Goal: Task Accomplishment & Management: Use online tool/utility

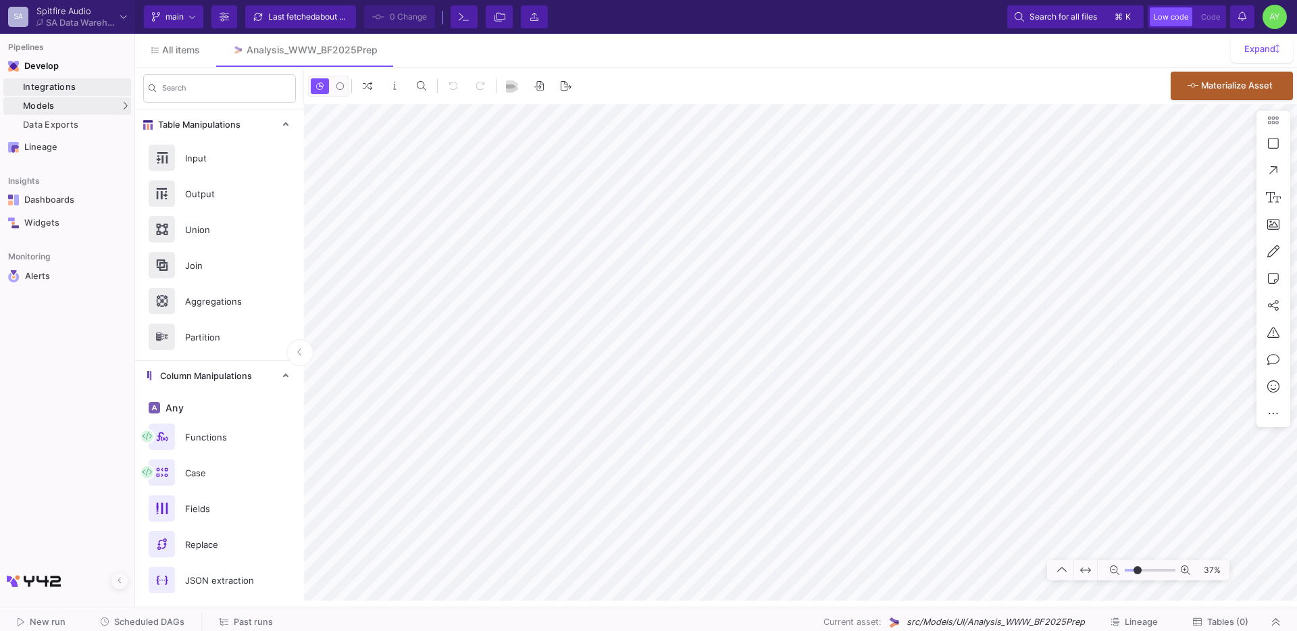
click at [61, 88] on div "Integrations" at bounding box center [75, 87] width 105 height 11
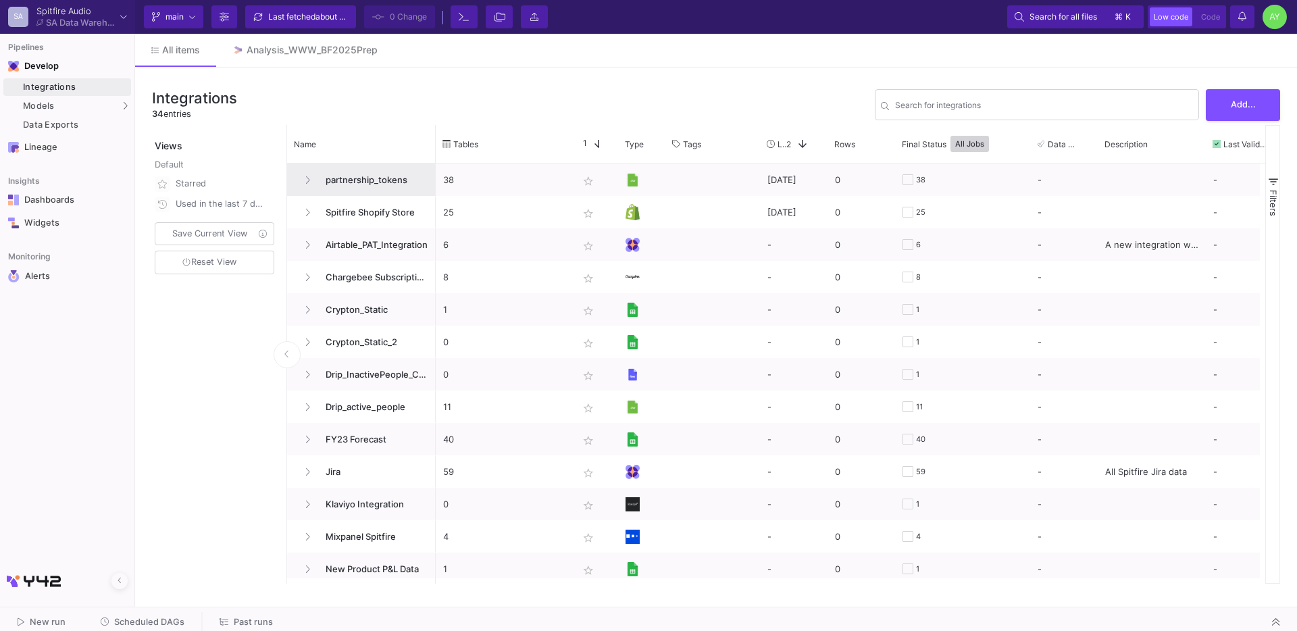
click at [375, 181] on span "partnership_tokens" at bounding box center [373, 180] width 111 height 32
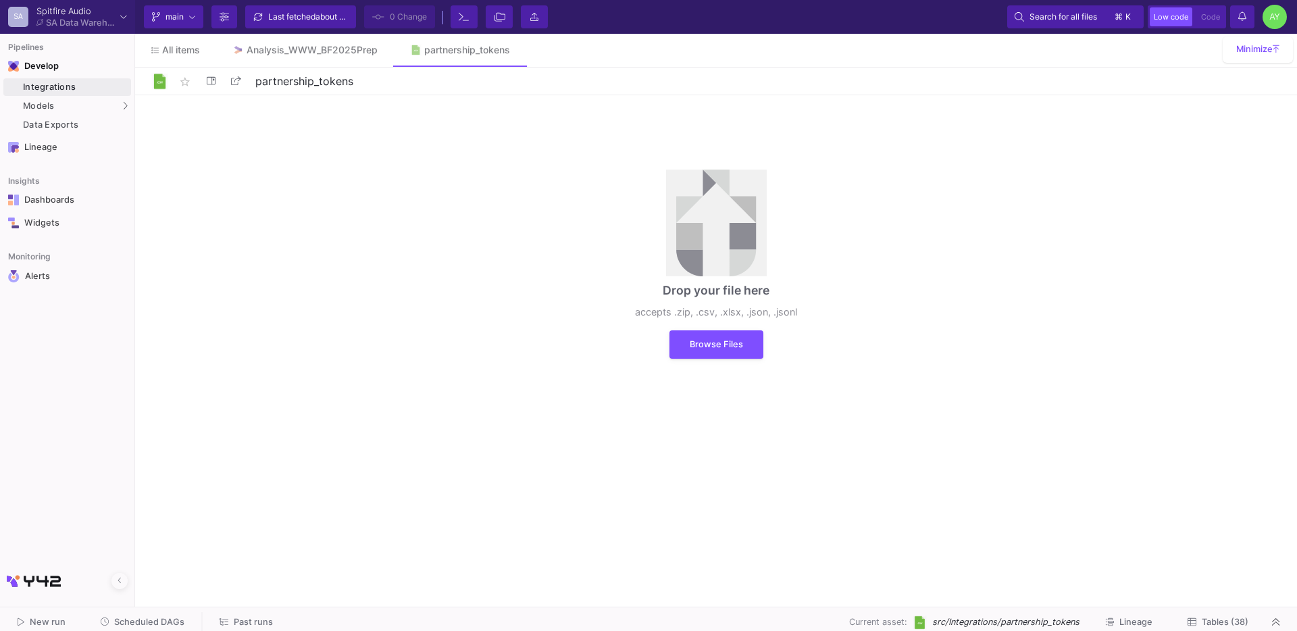
click at [725, 329] on div "Drop your file here accepts .zip, .csv, .xlsx, .json, .jsonl Browse Files" at bounding box center [716, 264] width 203 height 230
click at [714, 333] on button "Browse Files" at bounding box center [717, 343] width 94 height 28
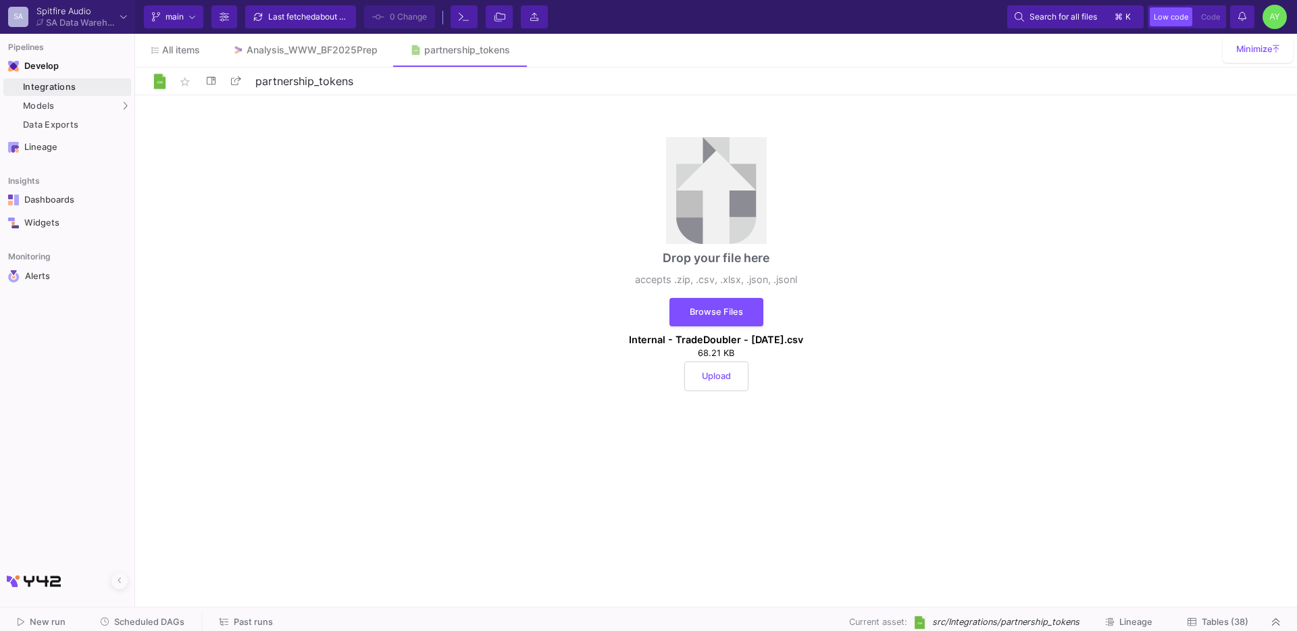
click at [715, 389] on button "Upload" at bounding box center [716, 376] width 64 height 30
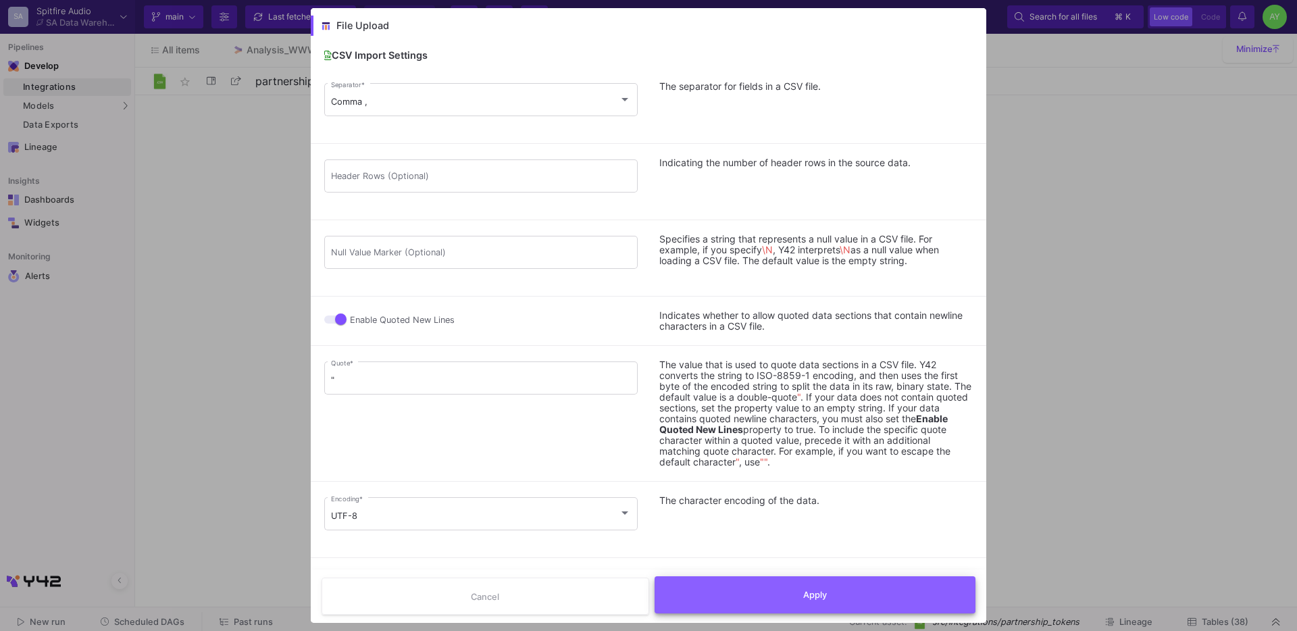
click at [838, 586] on button "Apply" at bounding box center [816, 594] width 322 height 37
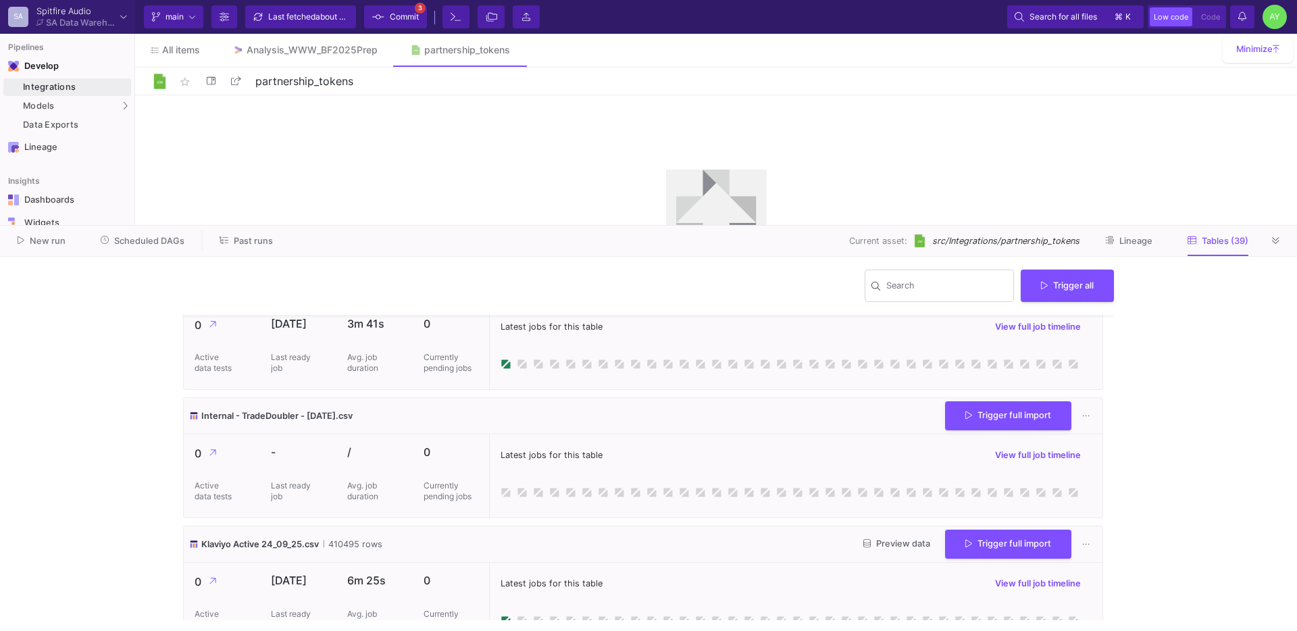
scroll to position [2105, 0]
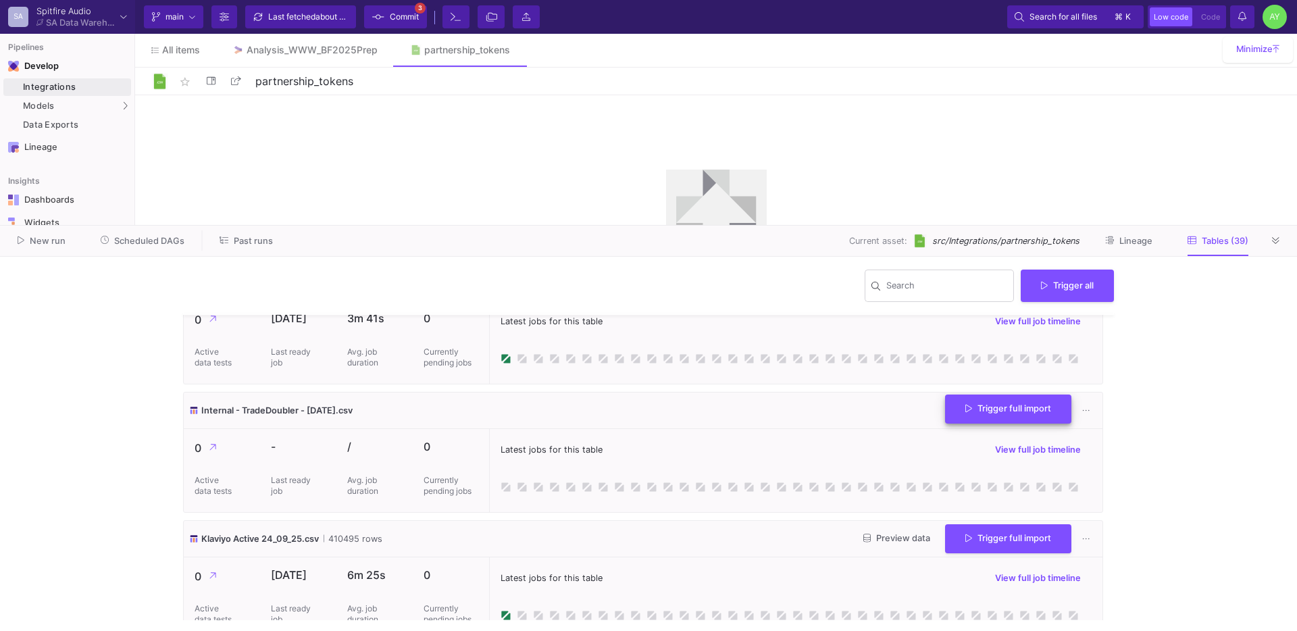
click at [978, 424] on button "Trigger full import" at bounding box center [1008, 409] width 126 height 29
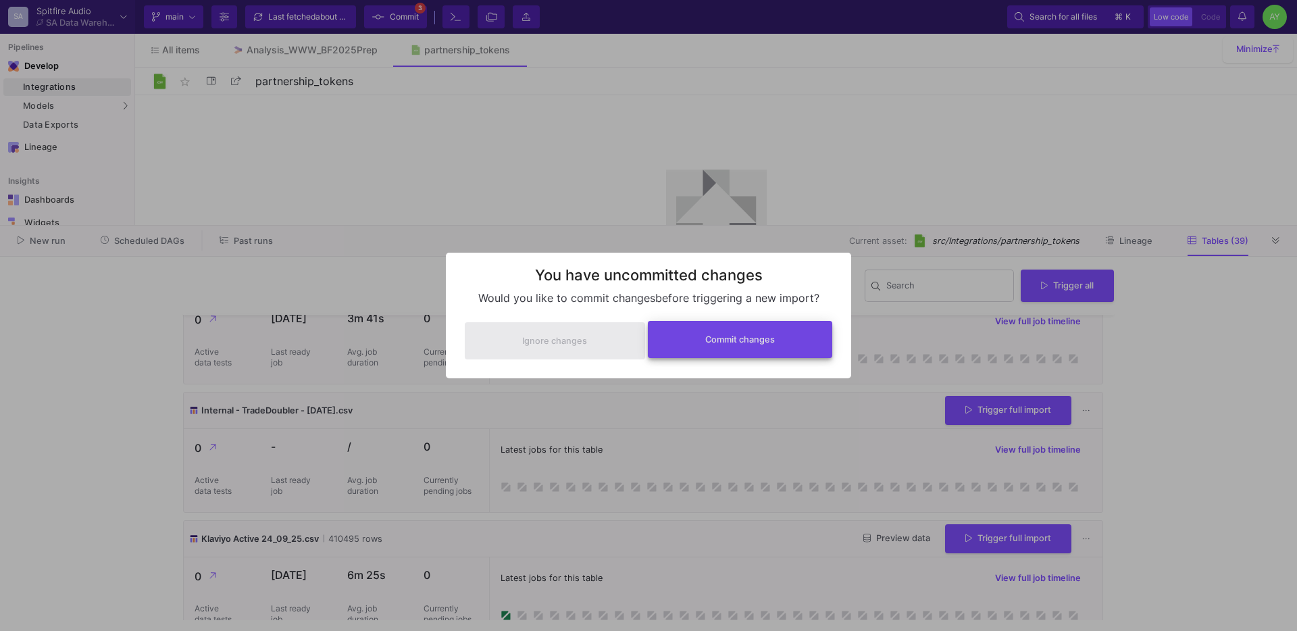
click at [747, 334] on span "Commit changes" at bounding box center [740, 339] width 70 height 10
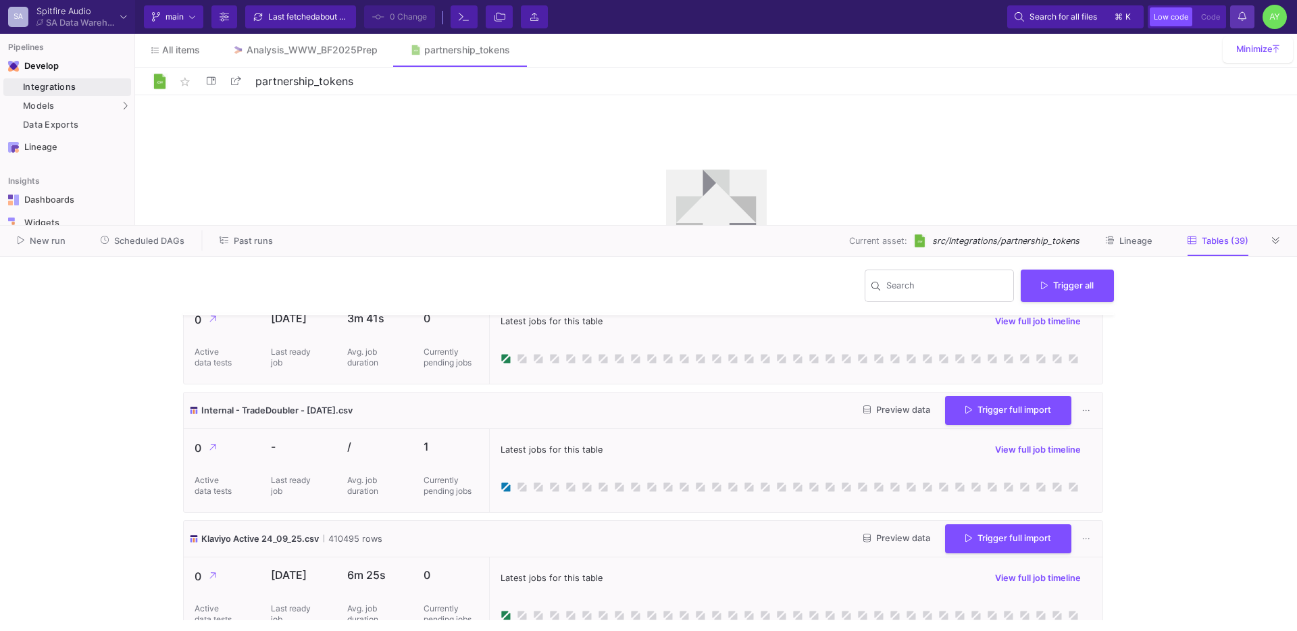
click at [1239, 26] on y42-notifications-label "Notifications" at bounding box center [1242, 17] width 8 height 21
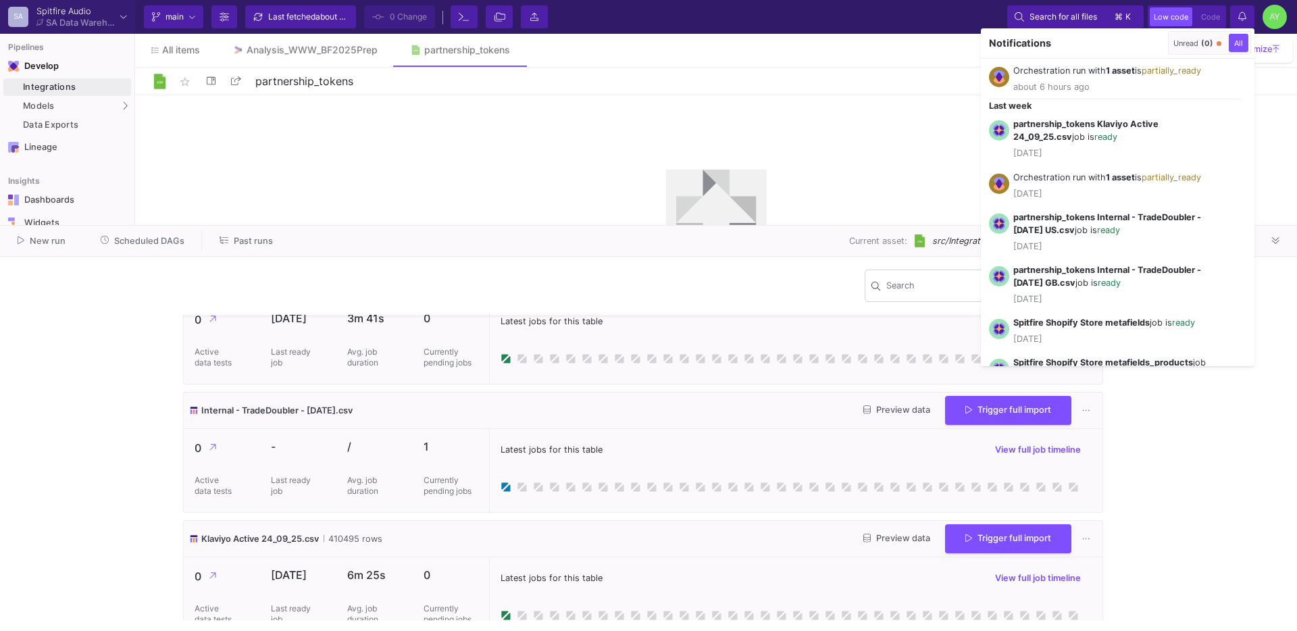
click at [1239, 26] on div at bounding box center [648, 315] width 1297 height 631
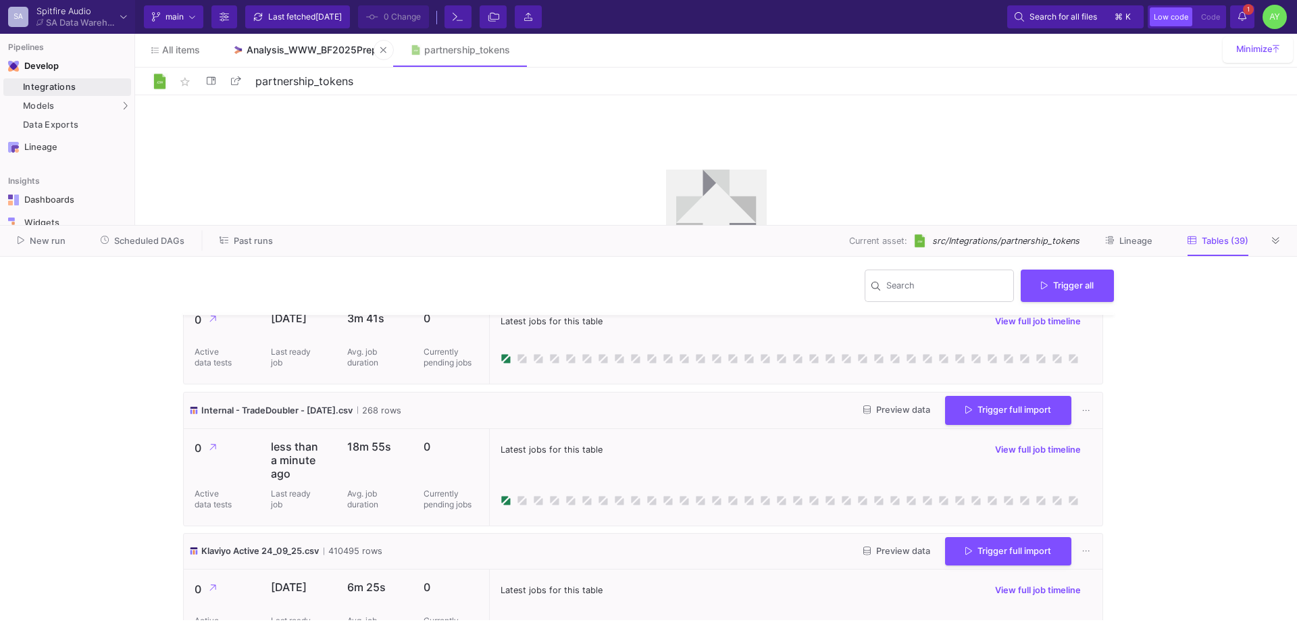
click at [298, 49] on div "Analysis_WWW_BF2025Prep" at bounding box center [312, 50] width 131 height 11
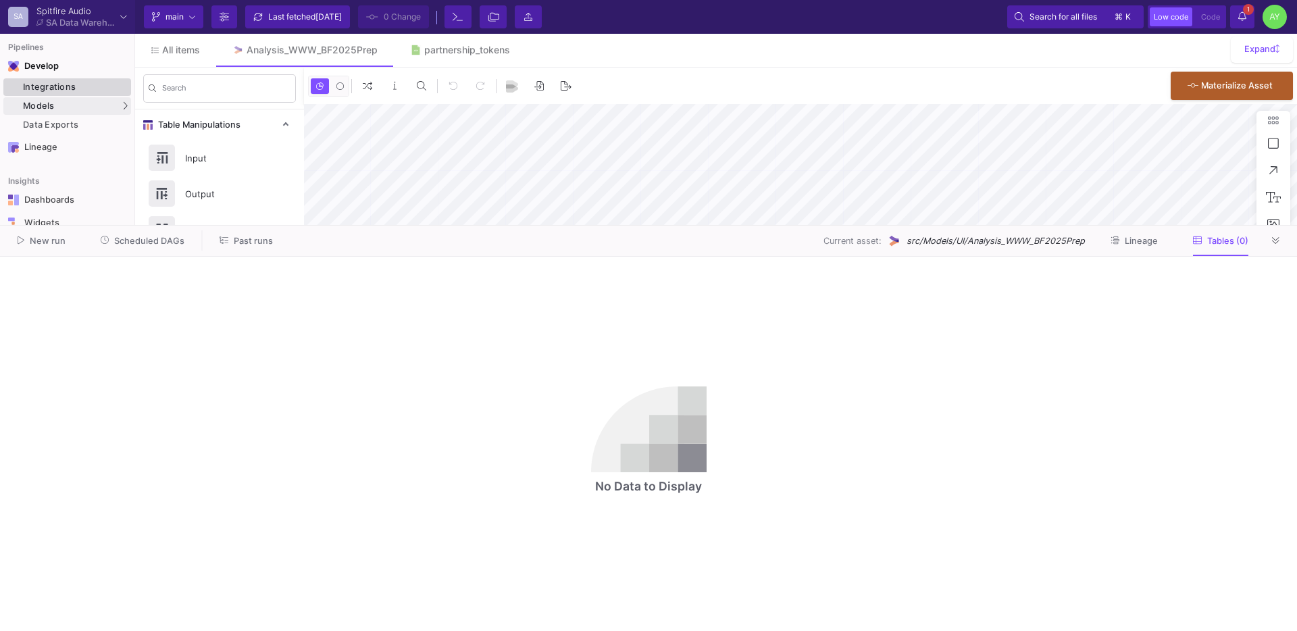
click at [76, 85] on div "Integrations" at bounding box center [75, 87] width 105 height 11
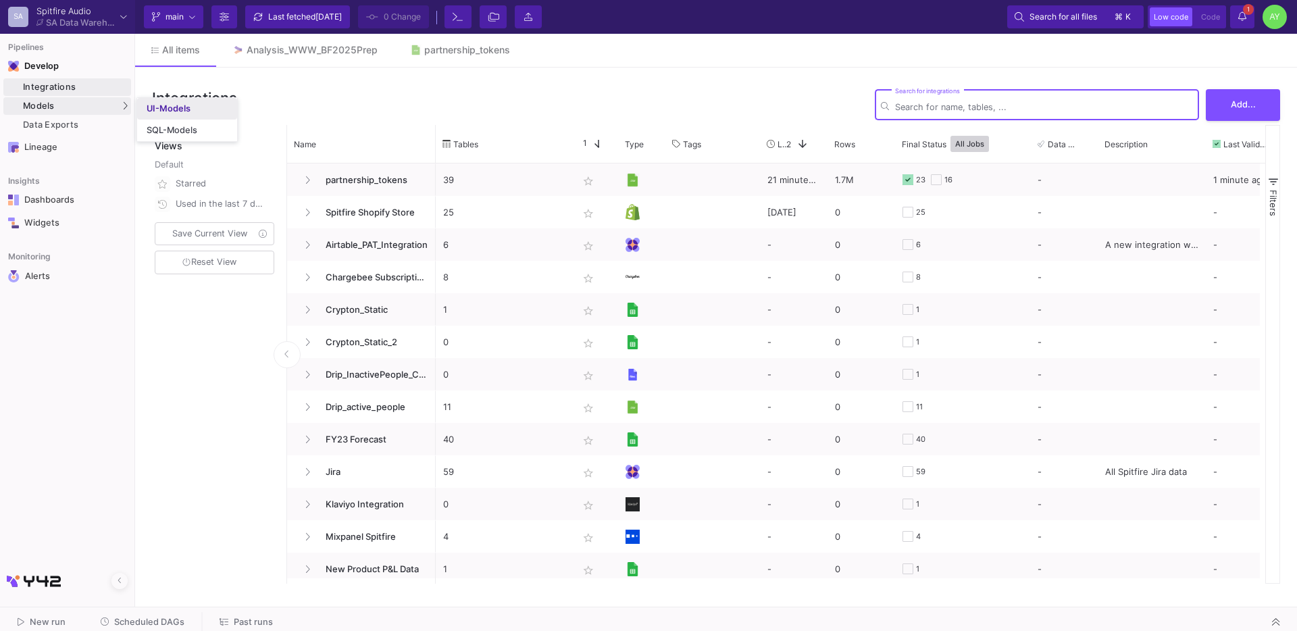
click at [166, 110] on div "UI-Models" at bounding box center [169, 108] width 44 height 11
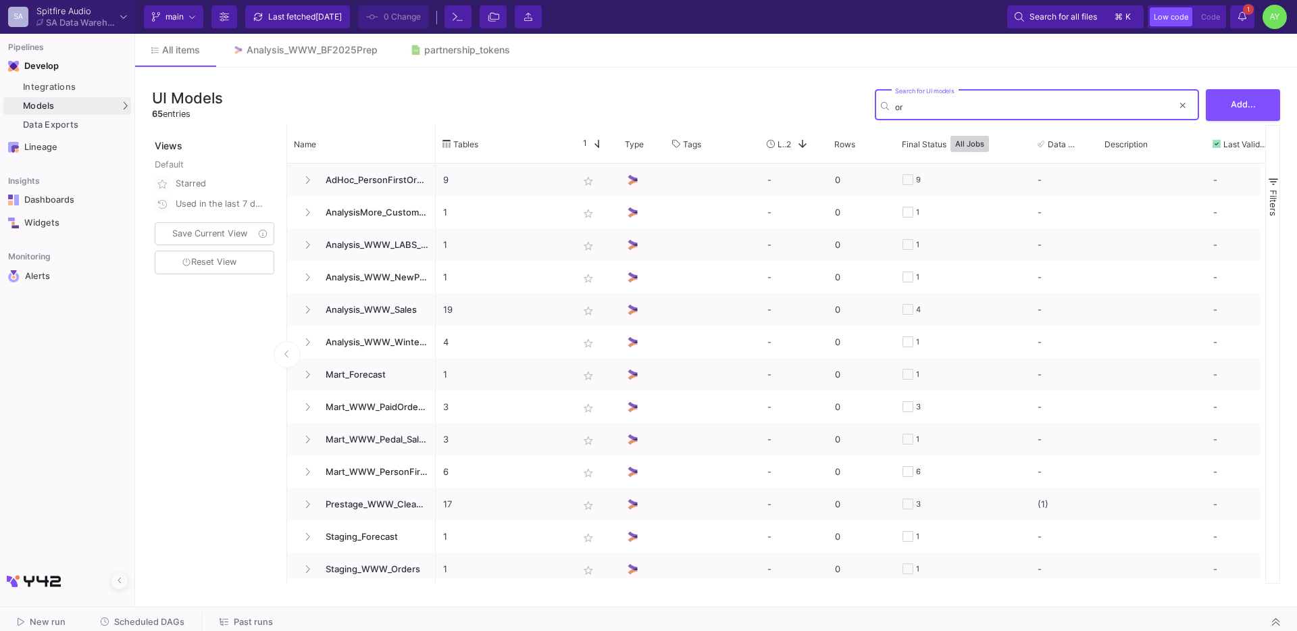
type input "o"
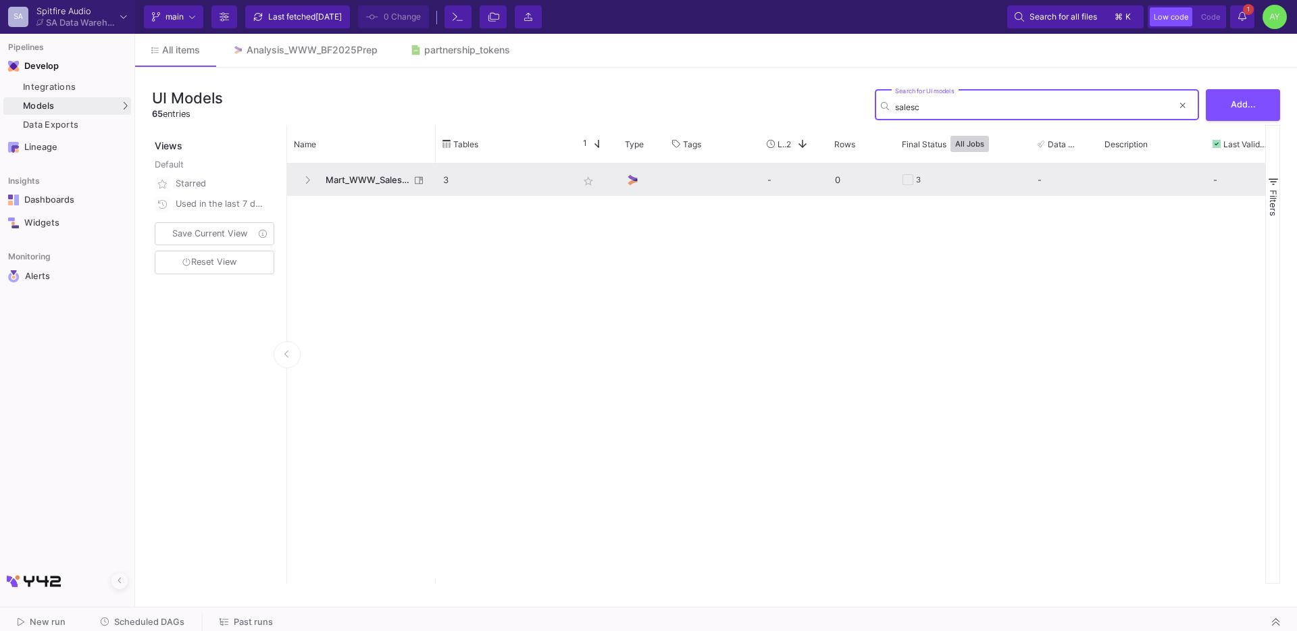
type input "salesc"
click at [372, 178] on span "Mart_WWW_SalesCredits_Enriched" at bounding box center [364, 180] width 93 height 32
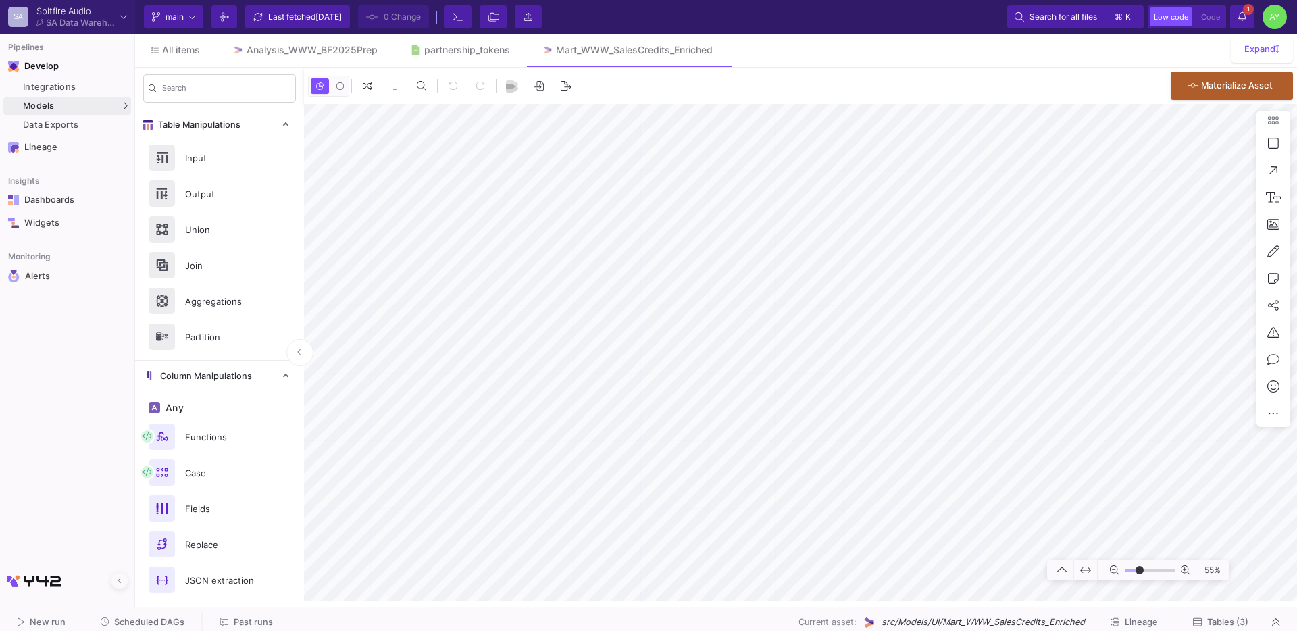
type input "-3"
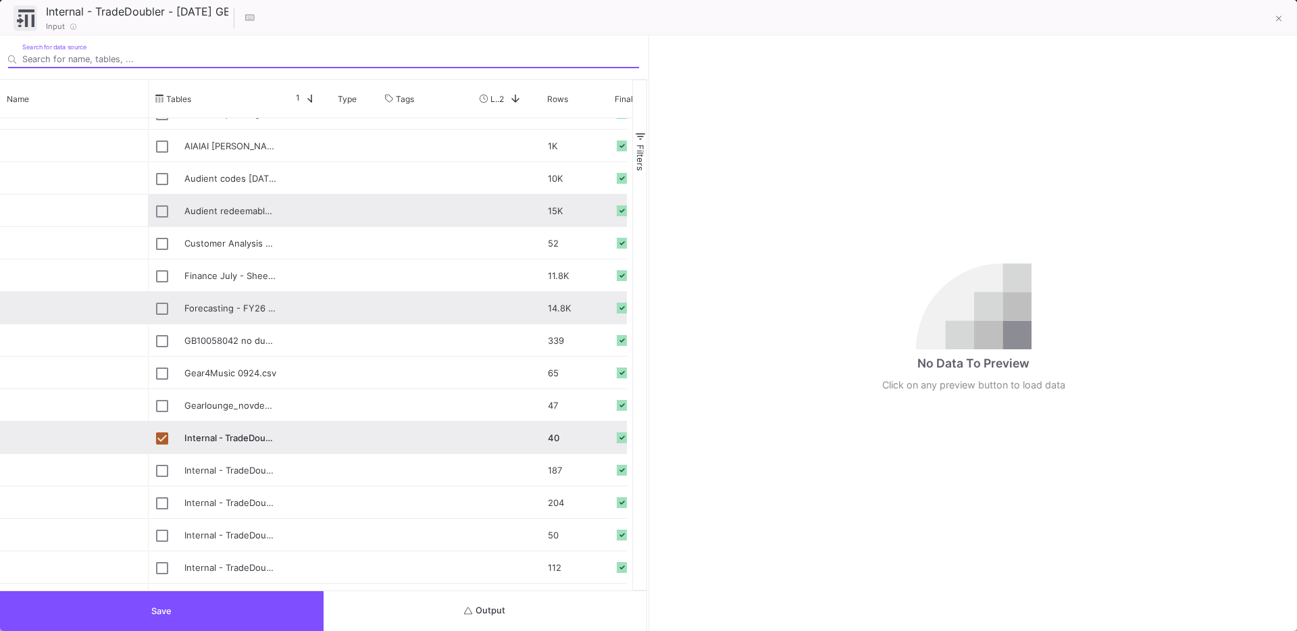
scroll to position [311, 0]
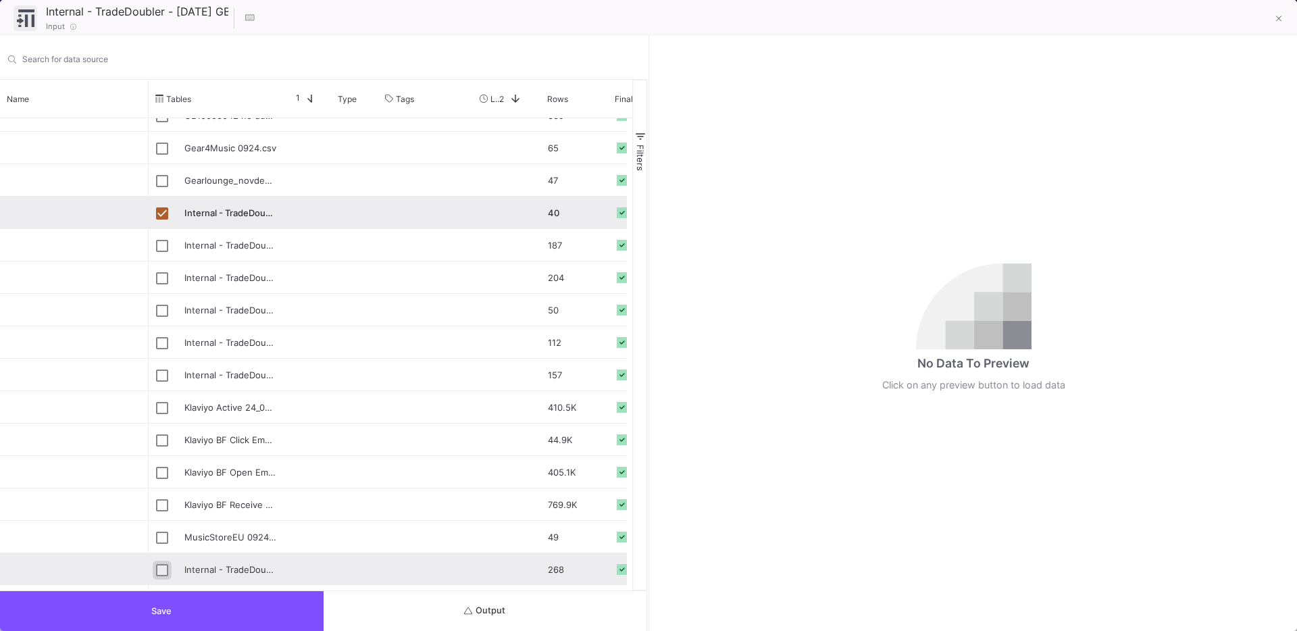
click at [161, 566] on input "Press Space to toggle row selection (unchecked)" at bounding box center [162, 570] width 12 height 12
checkbox input "true"
checkbox input "false"
type input "Internal - TradeDoubler - [DATE].csv"
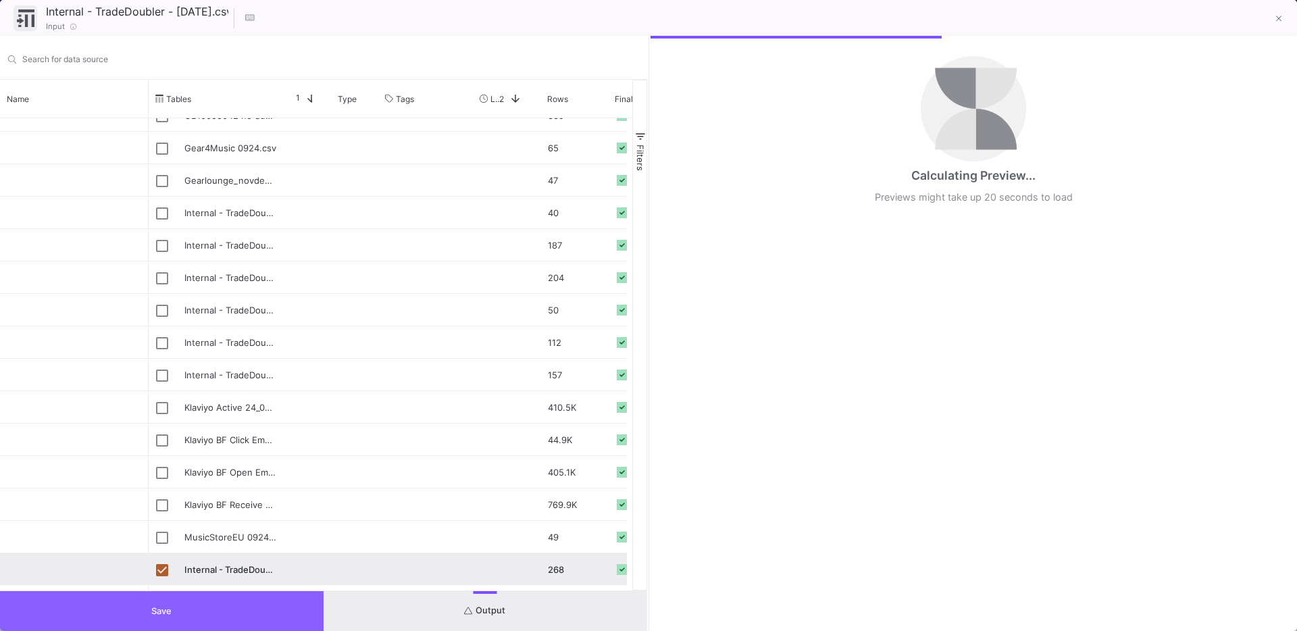
click at [141, 599] on button "Save" at bounding box center [162, 611] width 324 height 40
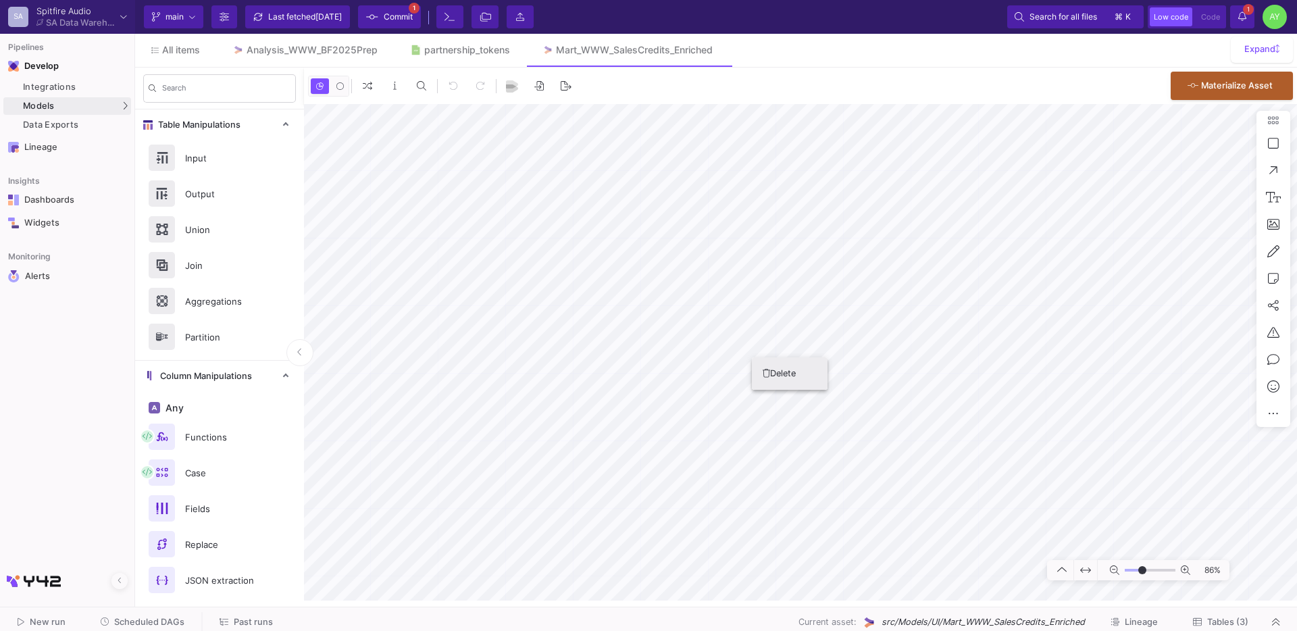
click at [771, 367] on button "Delete" at bounding box center [790, 373] width 76 height 32
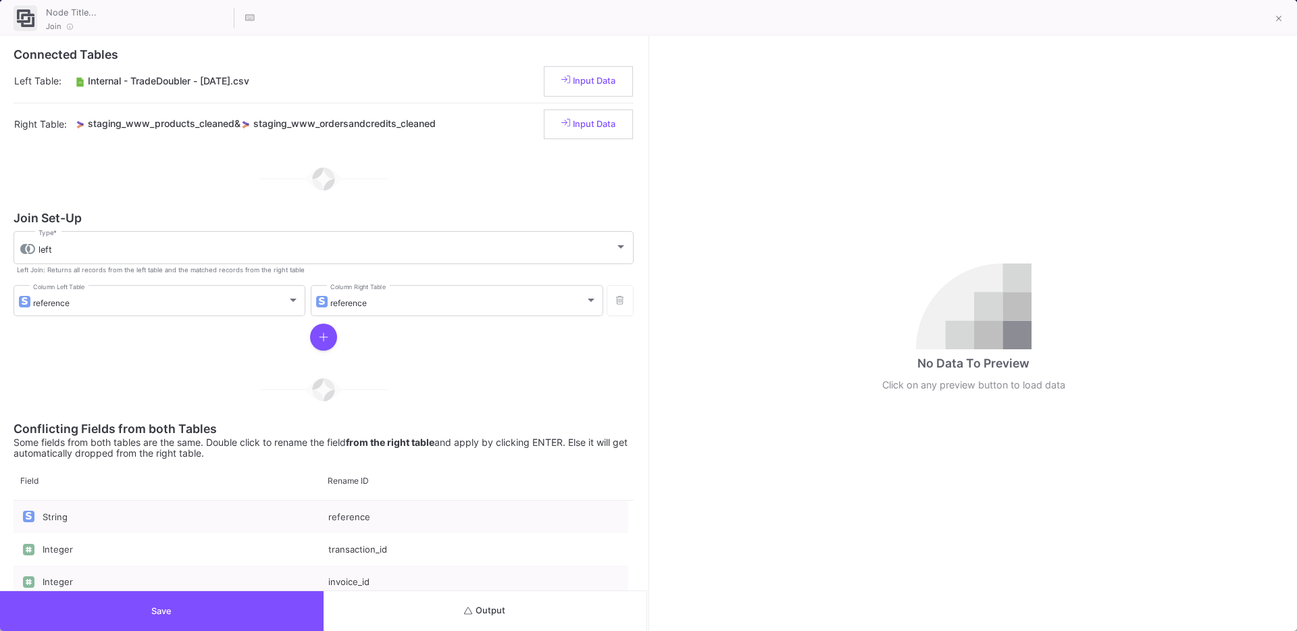
click at [128, 615] on button "Save" at bounding box center [162, 611] width 324 height 40
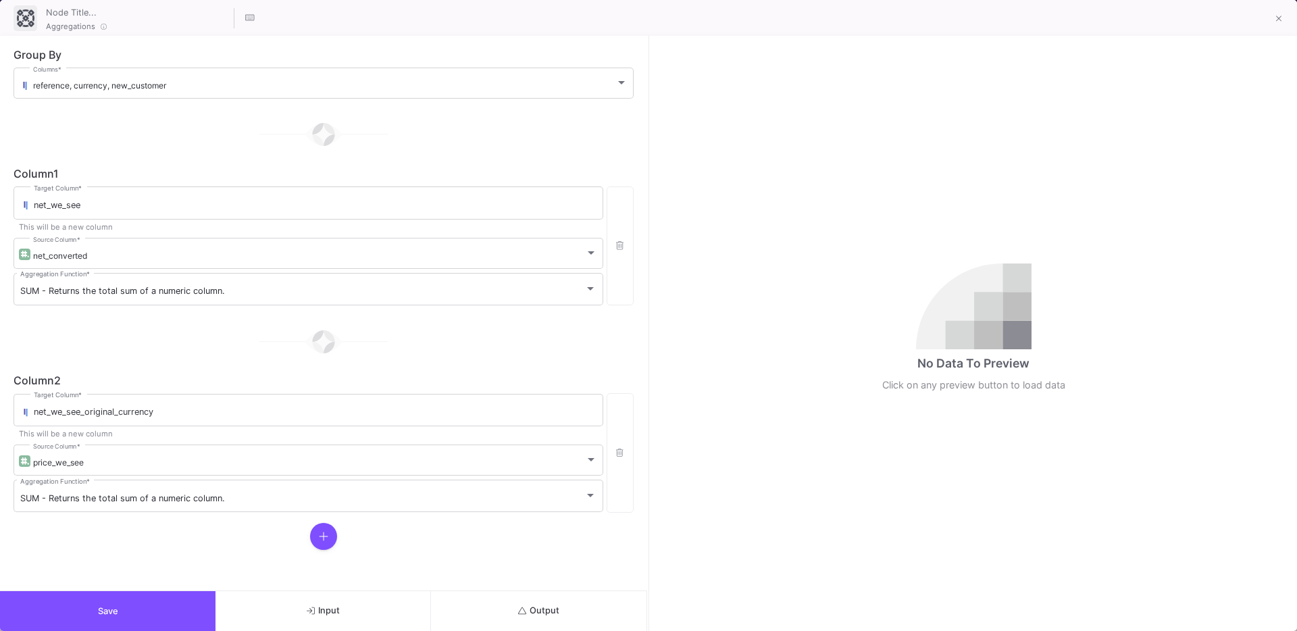
click at [514, 616] on button "Output" at bounding box center [539, 611] width 216 height 40
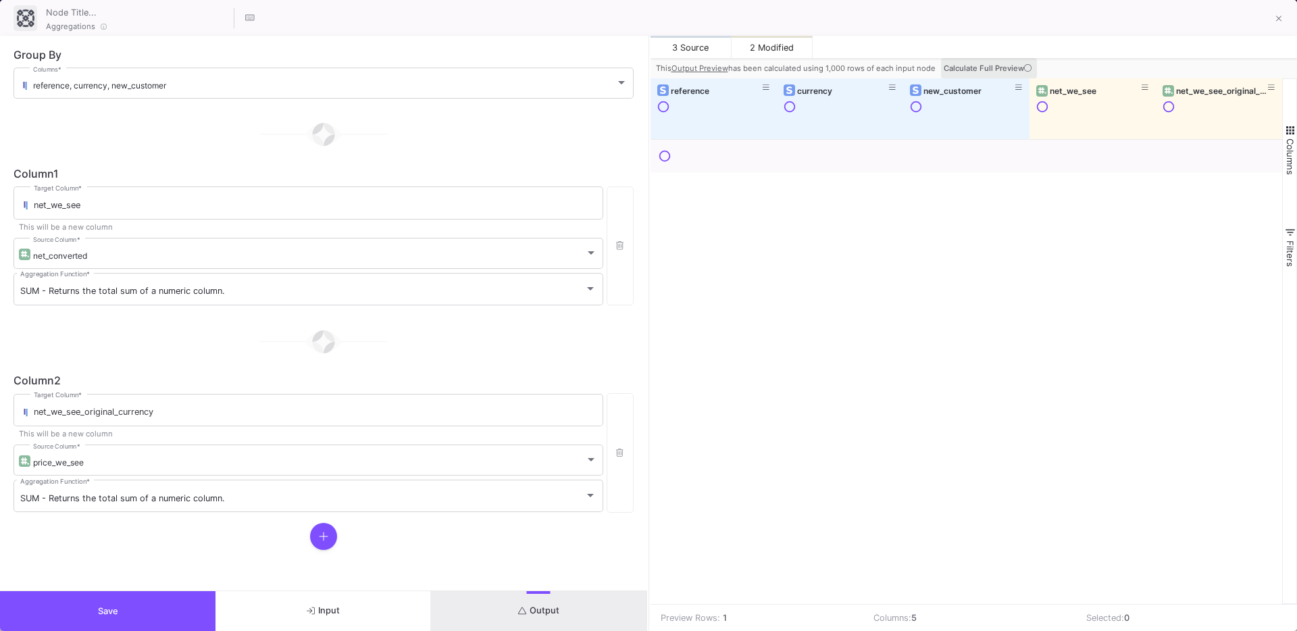
click at [997, 74] on button "Calculate Full Preview" at bounding box center [989, 68] width 96 height 20
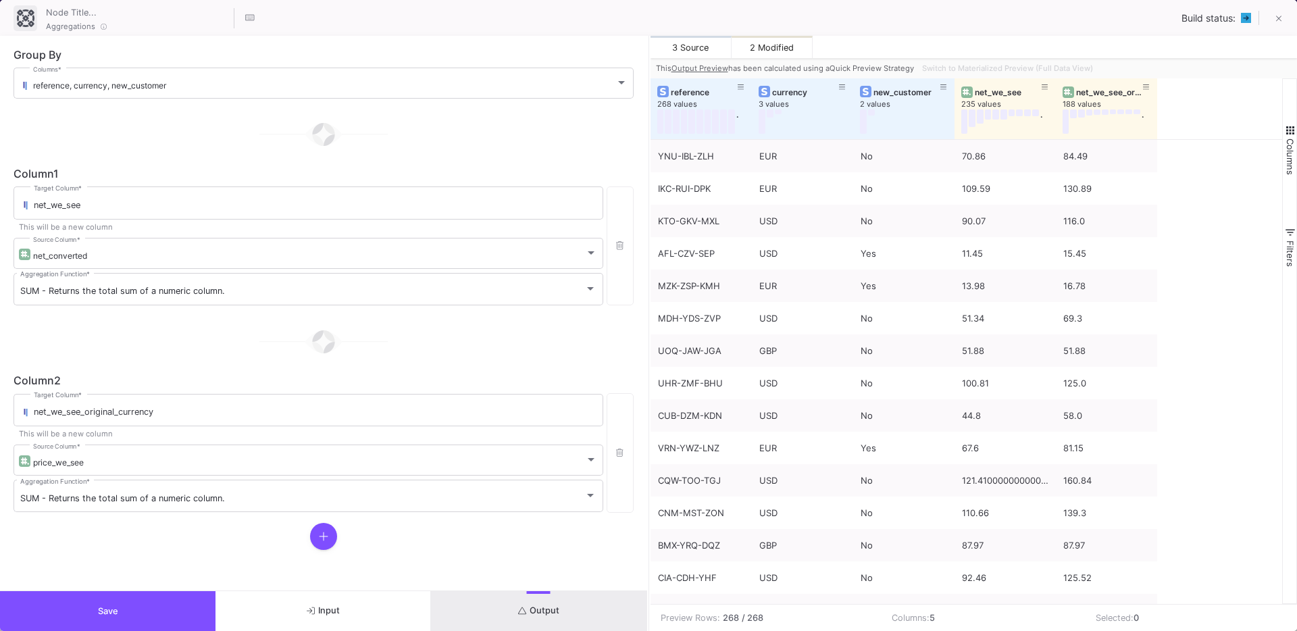
click at [507, 603] on button "Output" at bounding box center [539, 611] width 216 height 40
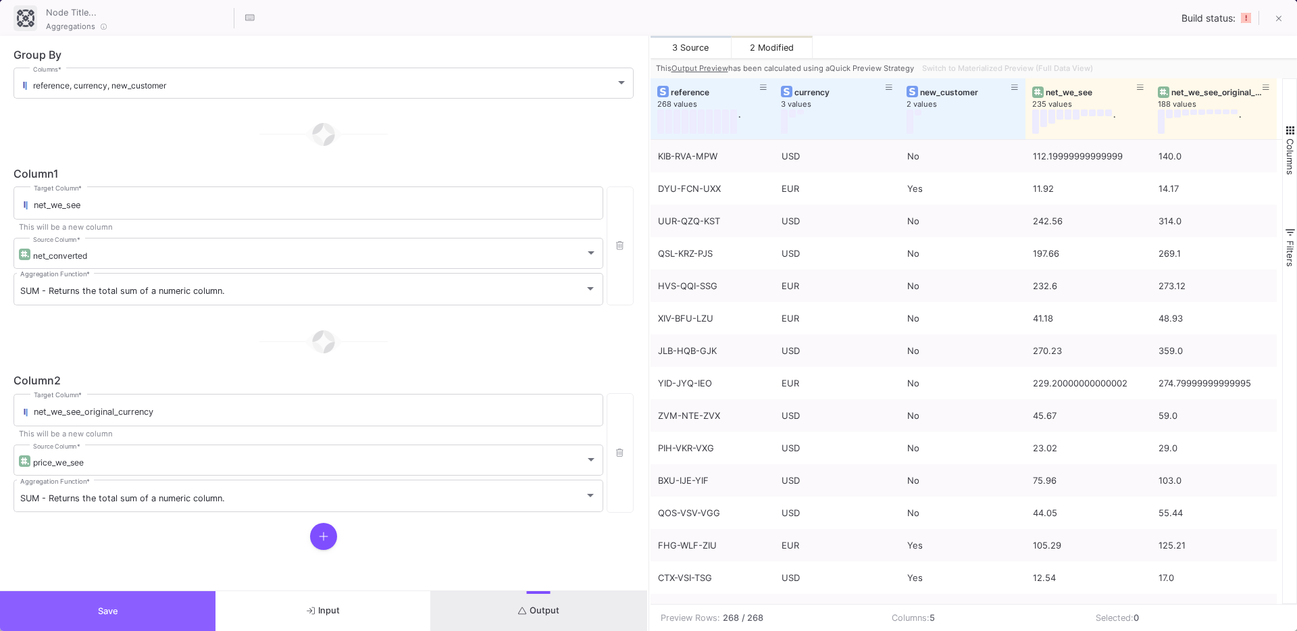
click at [166, 598] on button "Save" at bounding box center [108, 611] width 216 height 40
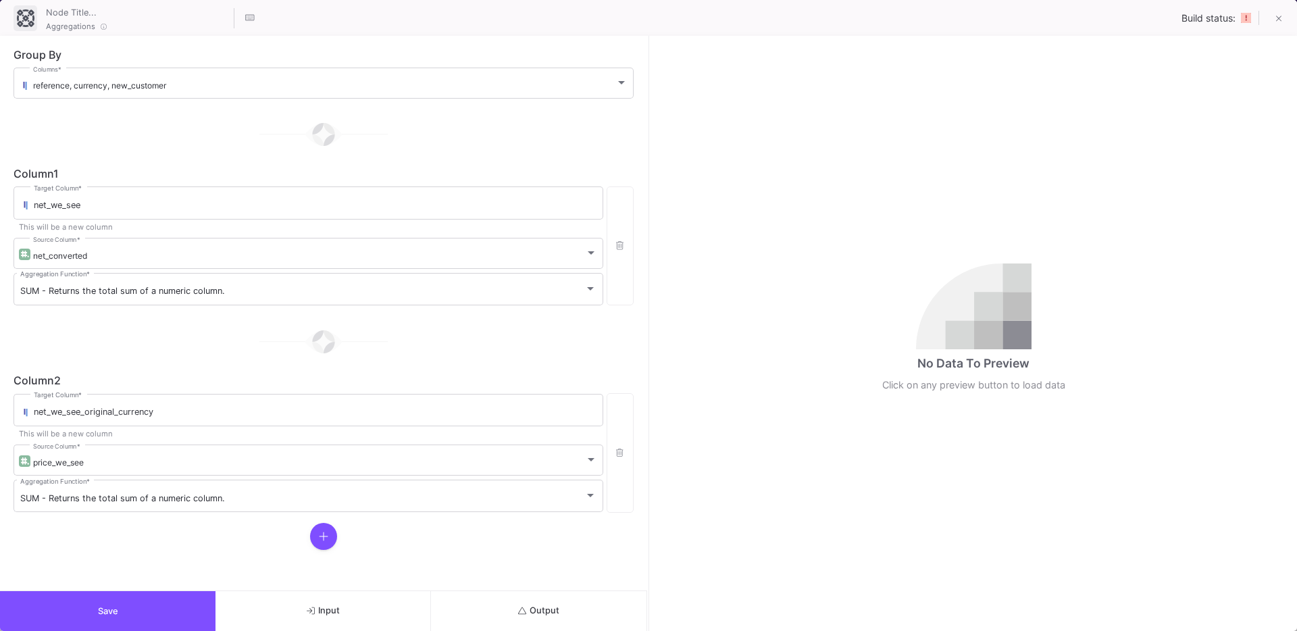
click at [521, 611] on icon "submit" at bounding box center [522, 611] width 9 height 9
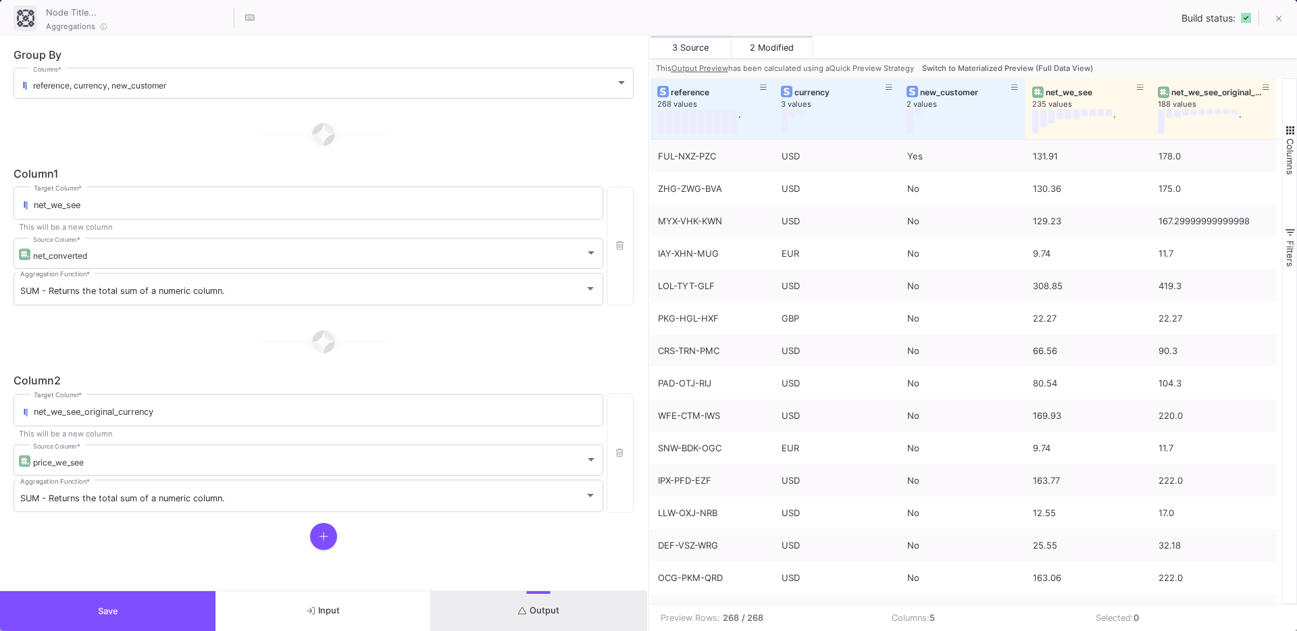
click at [990, 64] on span "Switch to Materialized Preview (Full Data View)" at bounding box center [1007, 68] width 171 height 9
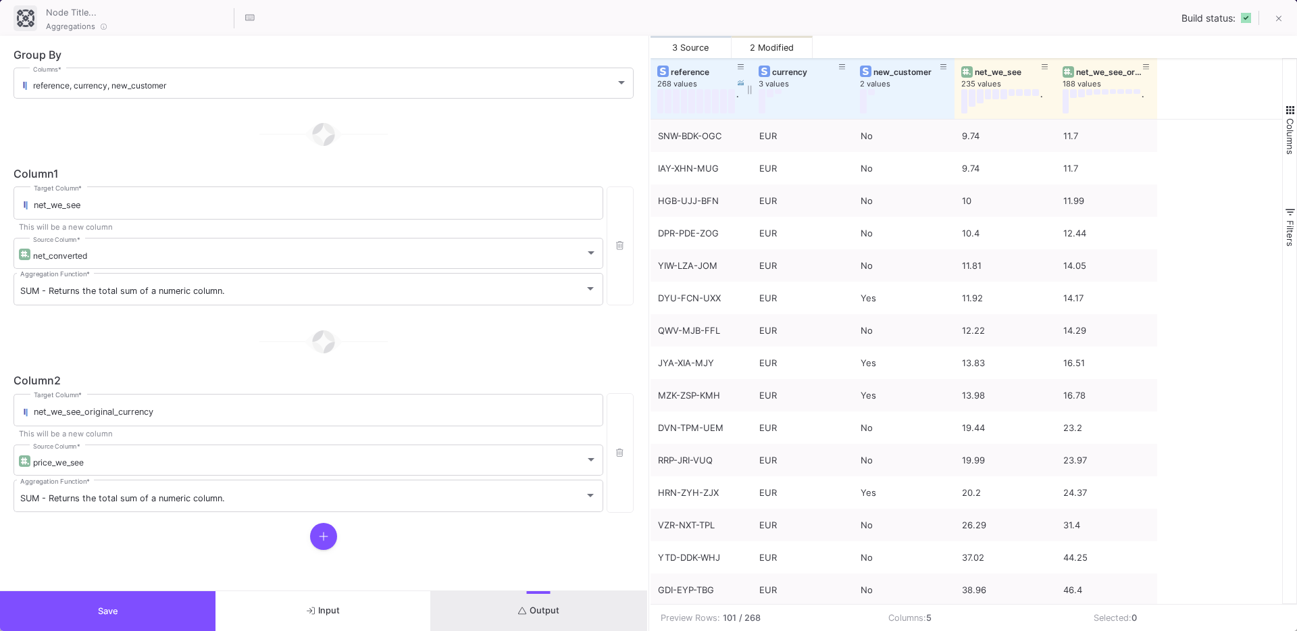
click at [672, 72] on div "reference" at bounding box center [704, 72] width 67 height 10
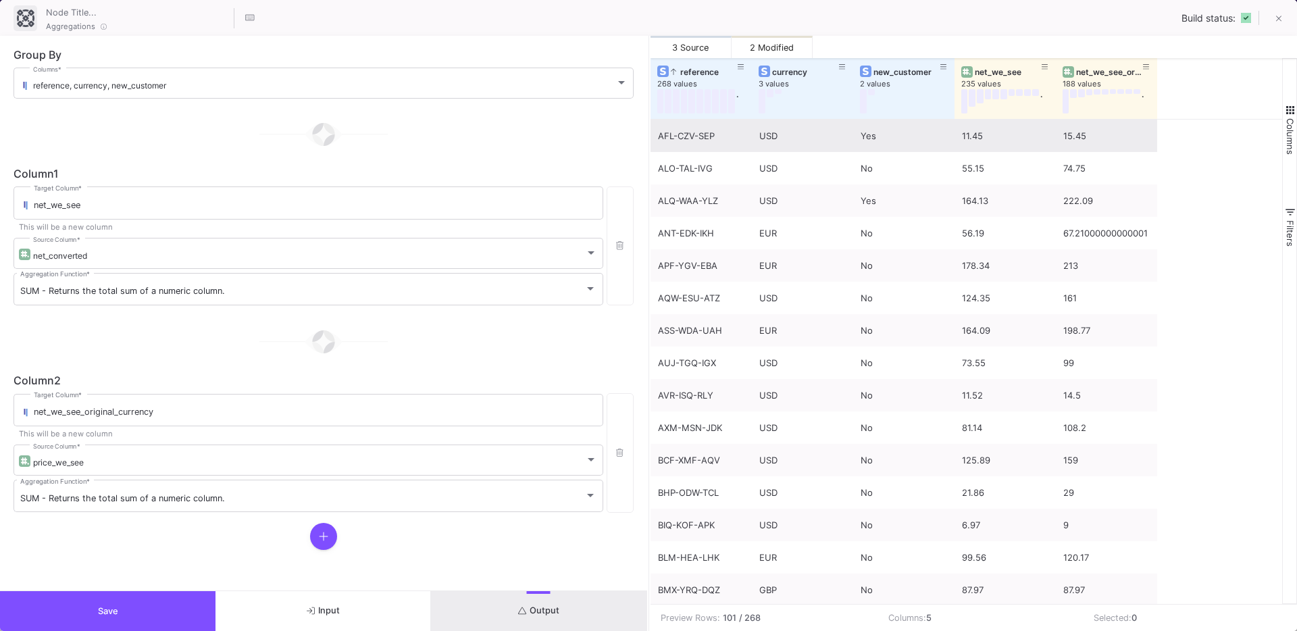
click at [776, 135] on div "USD" at bounding box center [802, 136] width 86 height 32
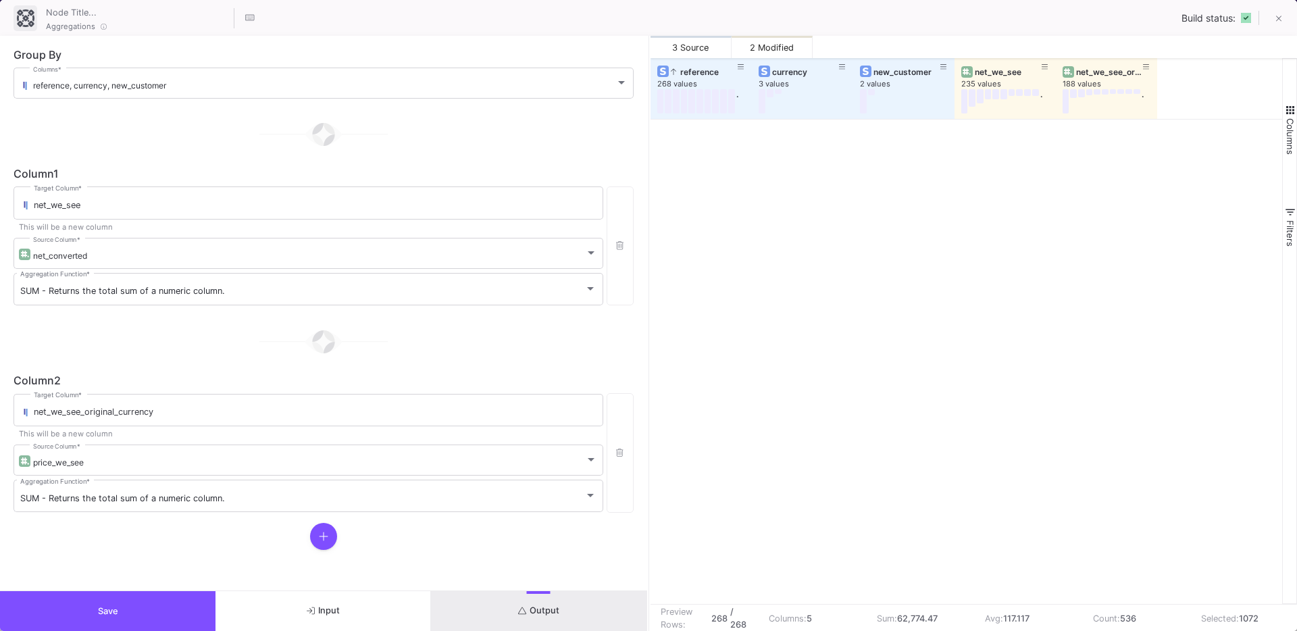
scroll to position [8207, 0]
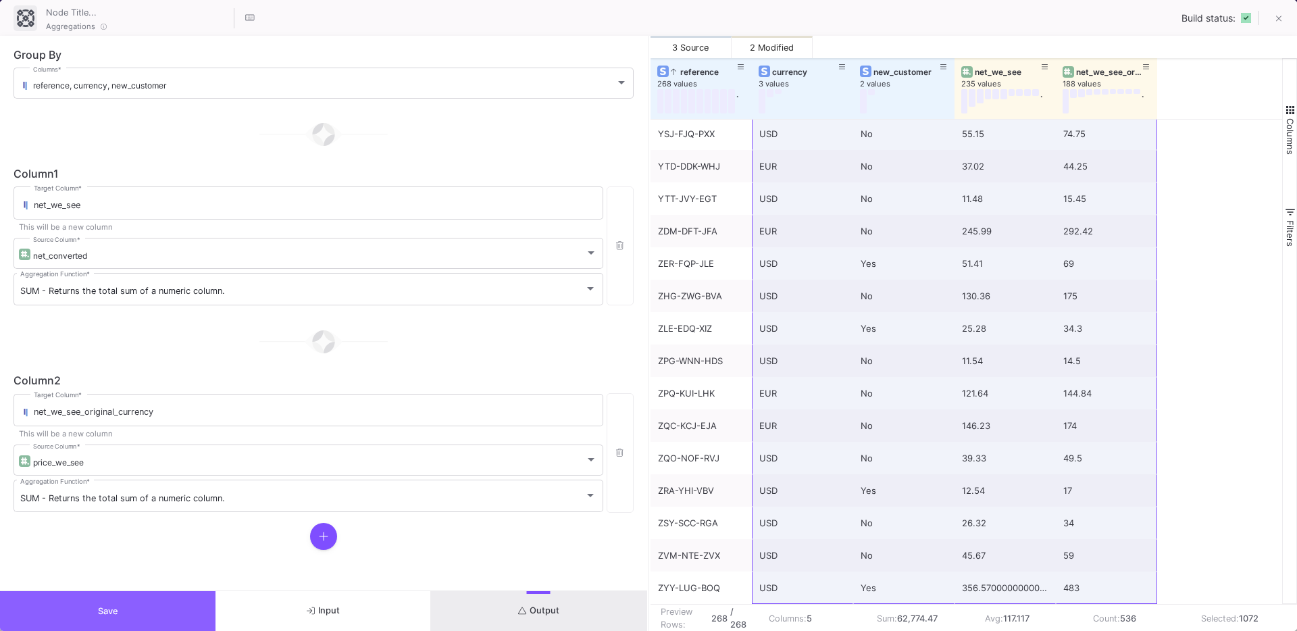
click at [108, 616] on button "Save" at bounding box center [108, 611] width 216 height 40
